Goal: Task Accomplishment & Management: Use online tool/utility

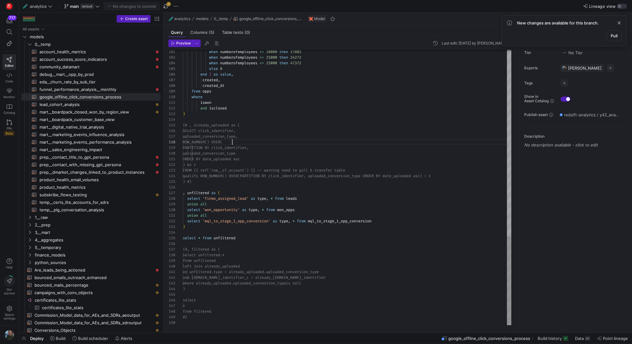
scroll to position [39, 50]
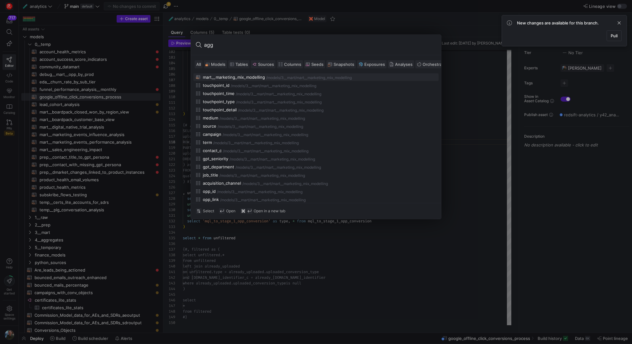
type input "agg"
click at [221, 66] on span at bounding box center [215, 64] width 23 height 8
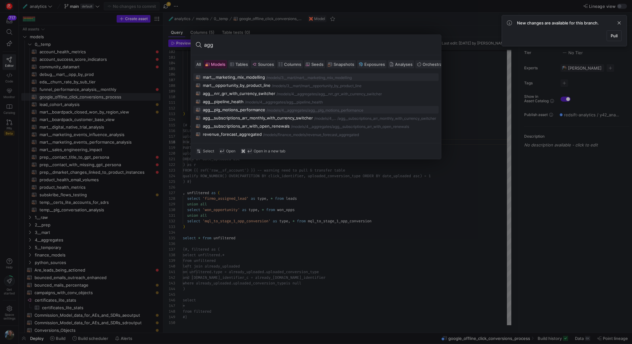
click at [252, 107] on div "agg__plg_motions_performance" at bounding box center [234, 109] width 62 height 5
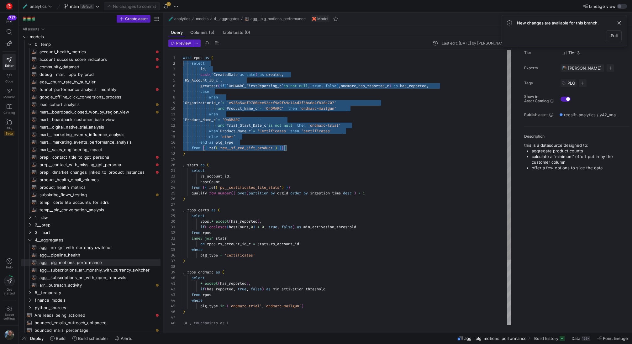
scroll to position [6, 0]
drag, startPoint x: 306, startPoint y: 147, endPoint x: 129, endPoint y: 61, distance: 197.4
click at [183, 61] on div "else 'other' end as plg_type from { { ref ( 'raw__sf_red_sift_product' ) } } ) …" at bounding box center [347, 230] width 328 height 360
click at [210, 153] on div "else 'other' end as plg_type from { { ref ( 'raw__sf_red_sift_product' ) } } ) …" at bounding box center [347, 230] width 328 height 360
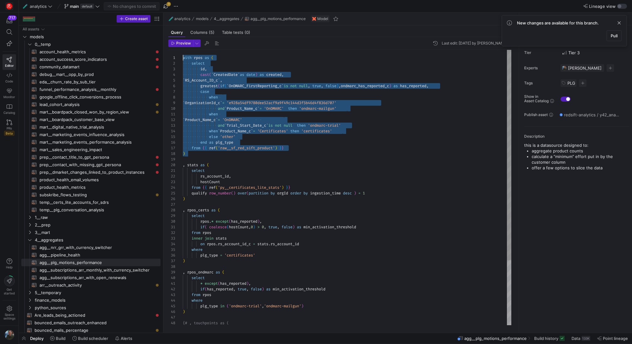
drag, startPoint x: 210, startPoint y: 153, endPoint x: 167, endPoint y: 56, distance: 106.5
click at [183, 56] on div "else 'other' end as plg_type from { { ref ( 'raw__sf_red_sift_product' ) } } ) …" at bounding box center [347, 230] width 328 height 360
click at [613, 37] on span "Pull" at bounding box center [614, 35] width 7 height 5
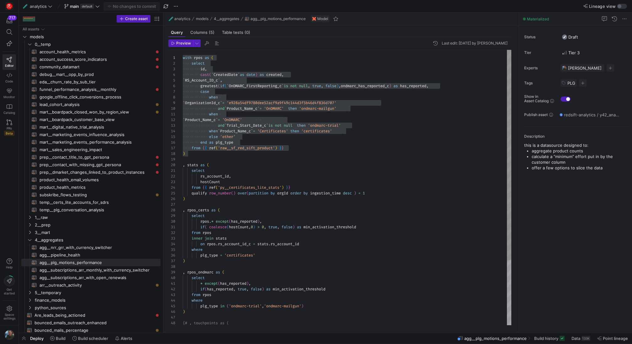
type textarea "when `Product_Name_c` = 'OnDMARC' and `Trial_Start_Date_c` is not null then 'on…"
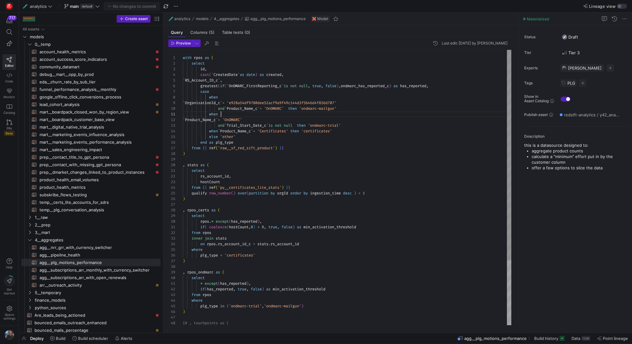
click at [265, 113] on div "else 'other' end as plg_type from { { ref ( 'raw__sf_red_sift_product' ) } } ) …" at bounding box center [347, 230] width 328 height 360
click at [303, 253] on div at bounding box center [316, 172] width 632 height 344
